Goal: Task Accomplishment & Management: Manage account settings

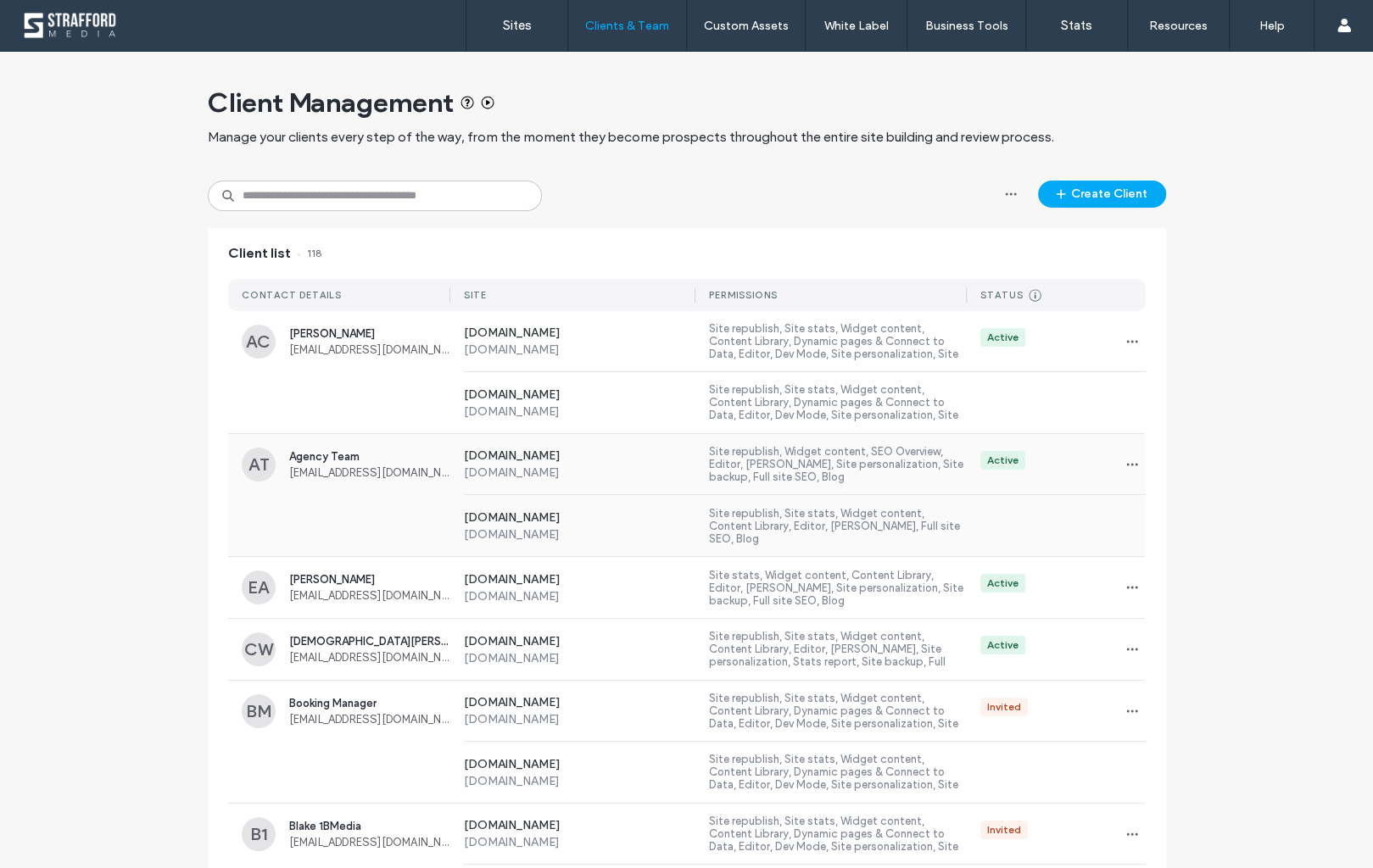
click at [571, 466] on label "[DOMAIN_NAME]" at bounding box center [579, 472] width 232 height 14
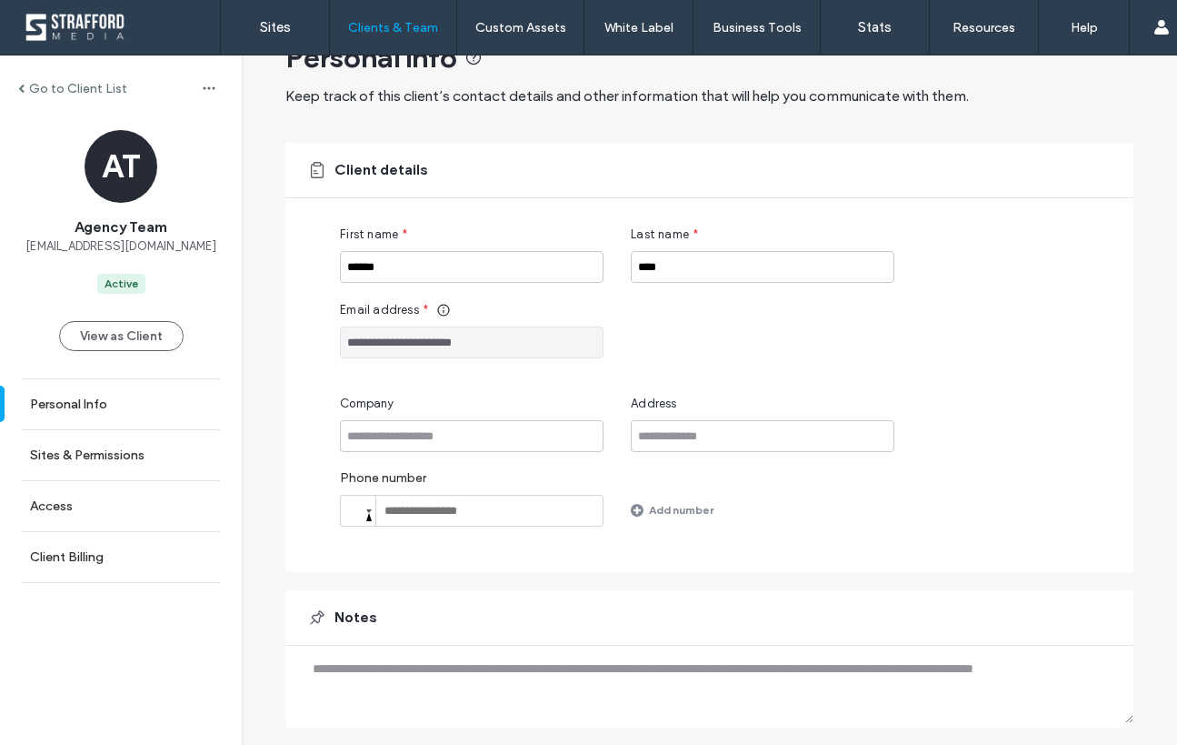
scroll to position [102, 0]
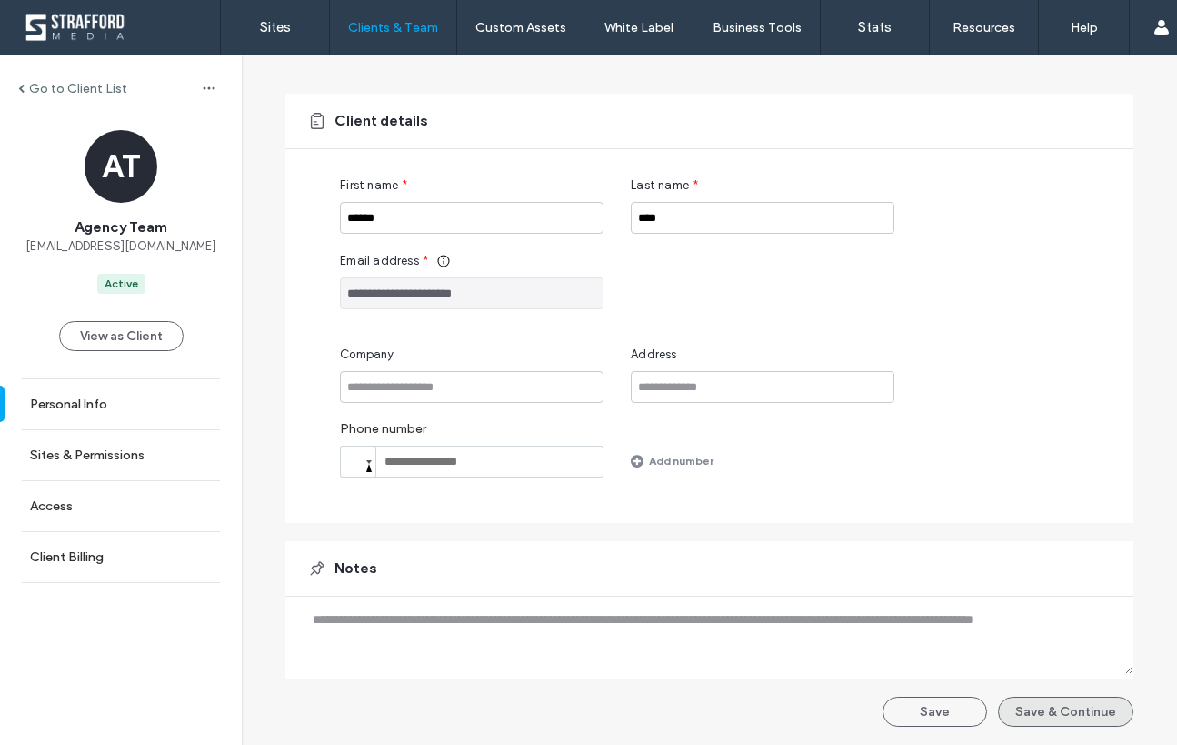
click at [1016, 714] on button "Save & Continue" at bounding box center [1065, 711] width 135 height 30
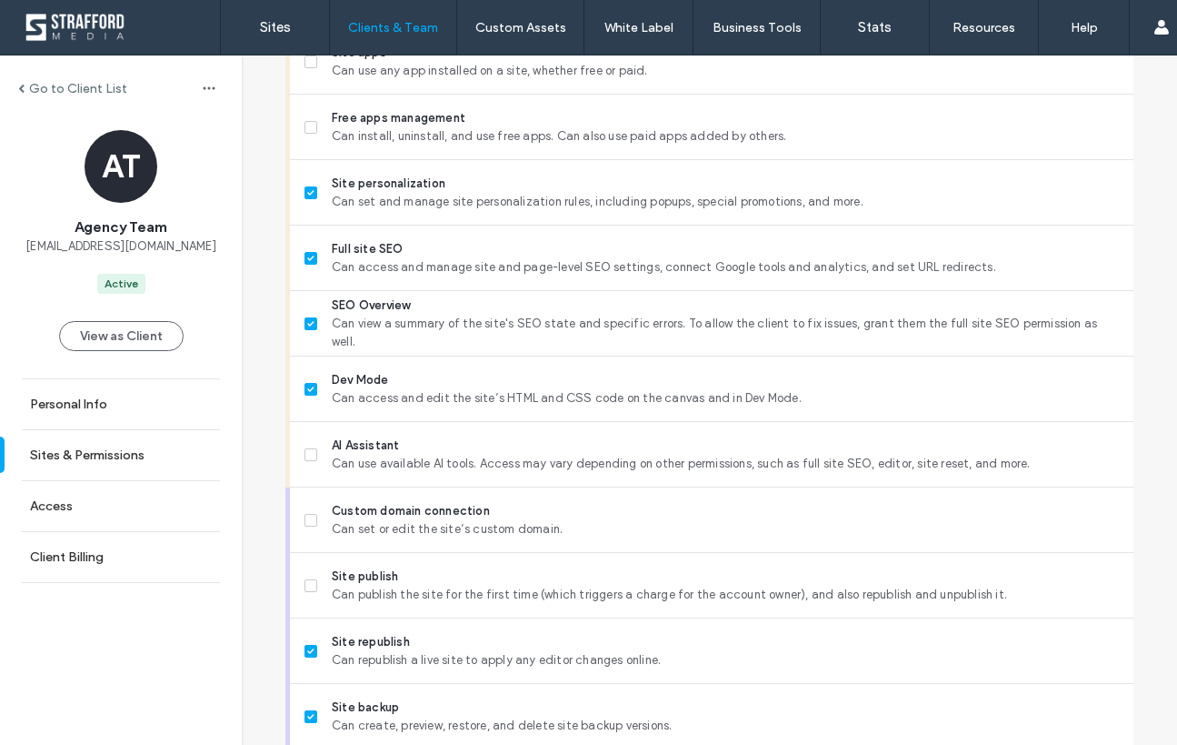
scroll to position [1522, 0]
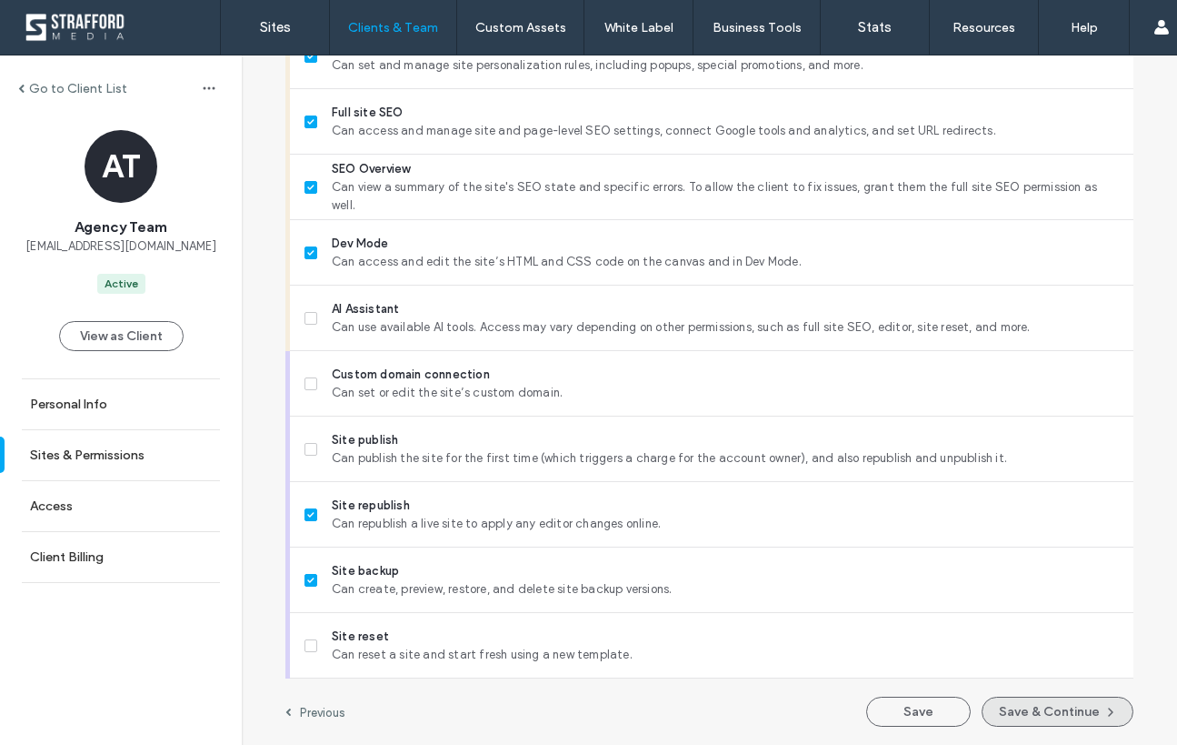
click at [1057, 712] on button "Save & Continue" at bounding box center [1058, 711] width 152 height 30
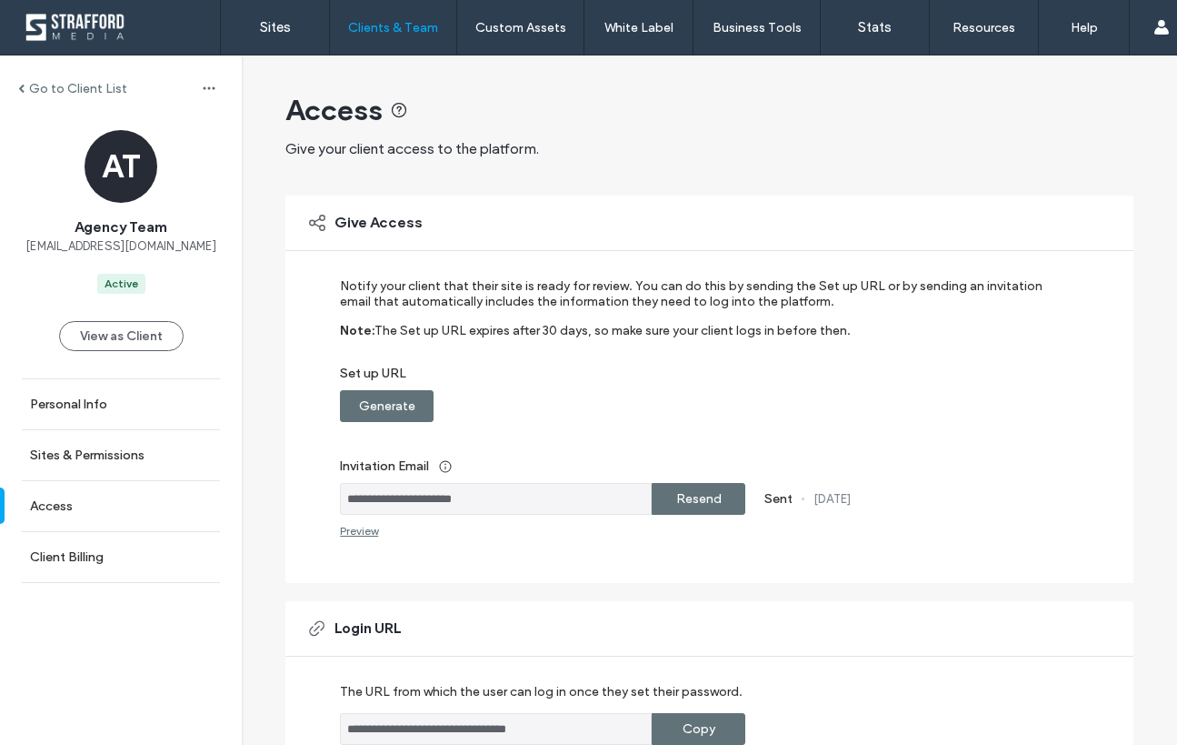
click at [680, 496] on label "Resend" at bounding box center [698, 499] width 45 height 34
